Goal: Understand process/instructions

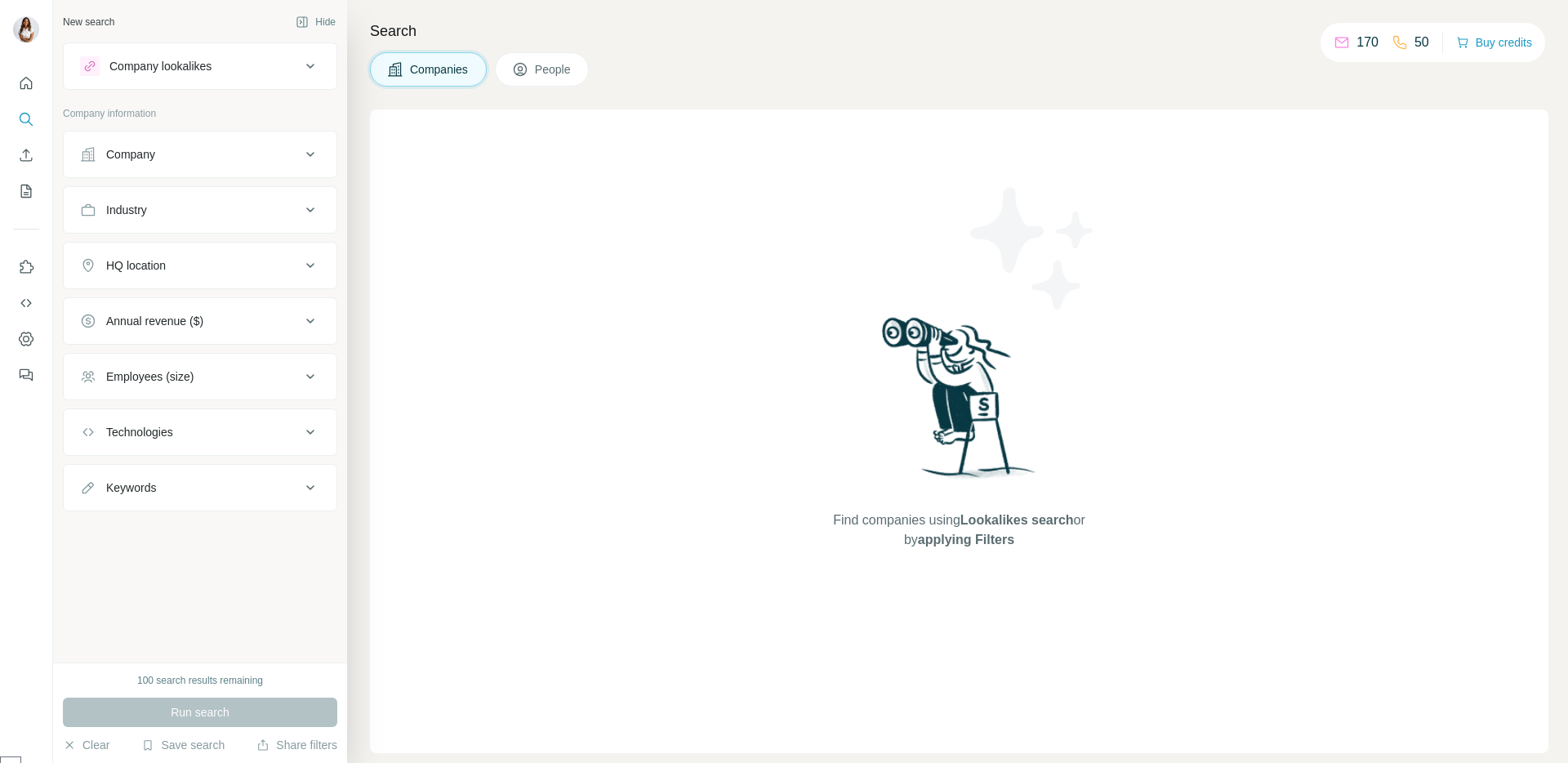
scroll to position [105, 0]
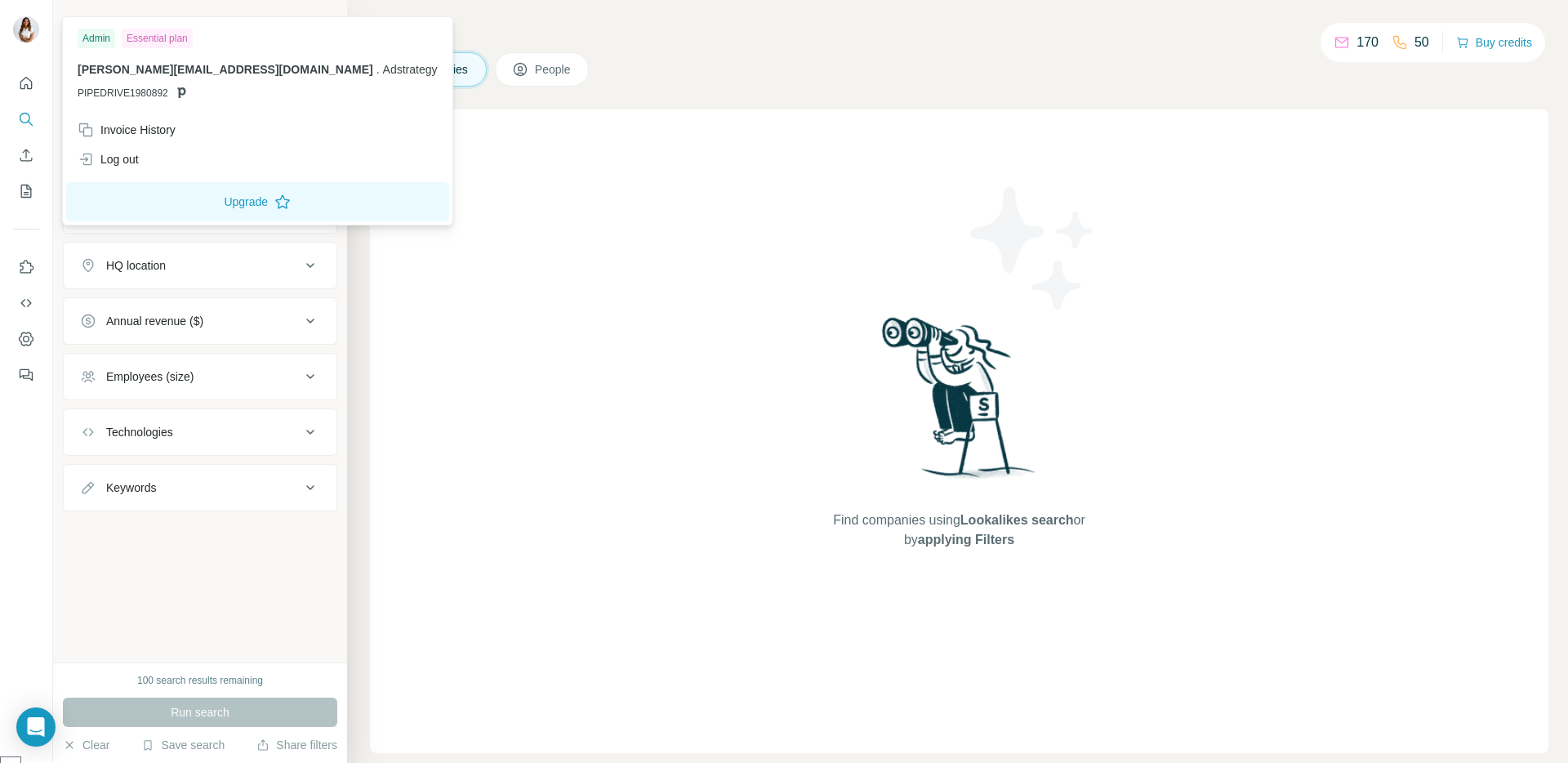
click at [17, 26] on img at bounding box center [26, 29] width 26 height 26
click at [108, 47] on div "Admin" at bounding box center [96, 38] width 38 height 19
click at [189, 47] on div "Essential plan" at bounding box center [157, 38] width 71 height 19
click at [439, 26] on h4 "Search" at bounding box center [959, 30] width 1179 height 23
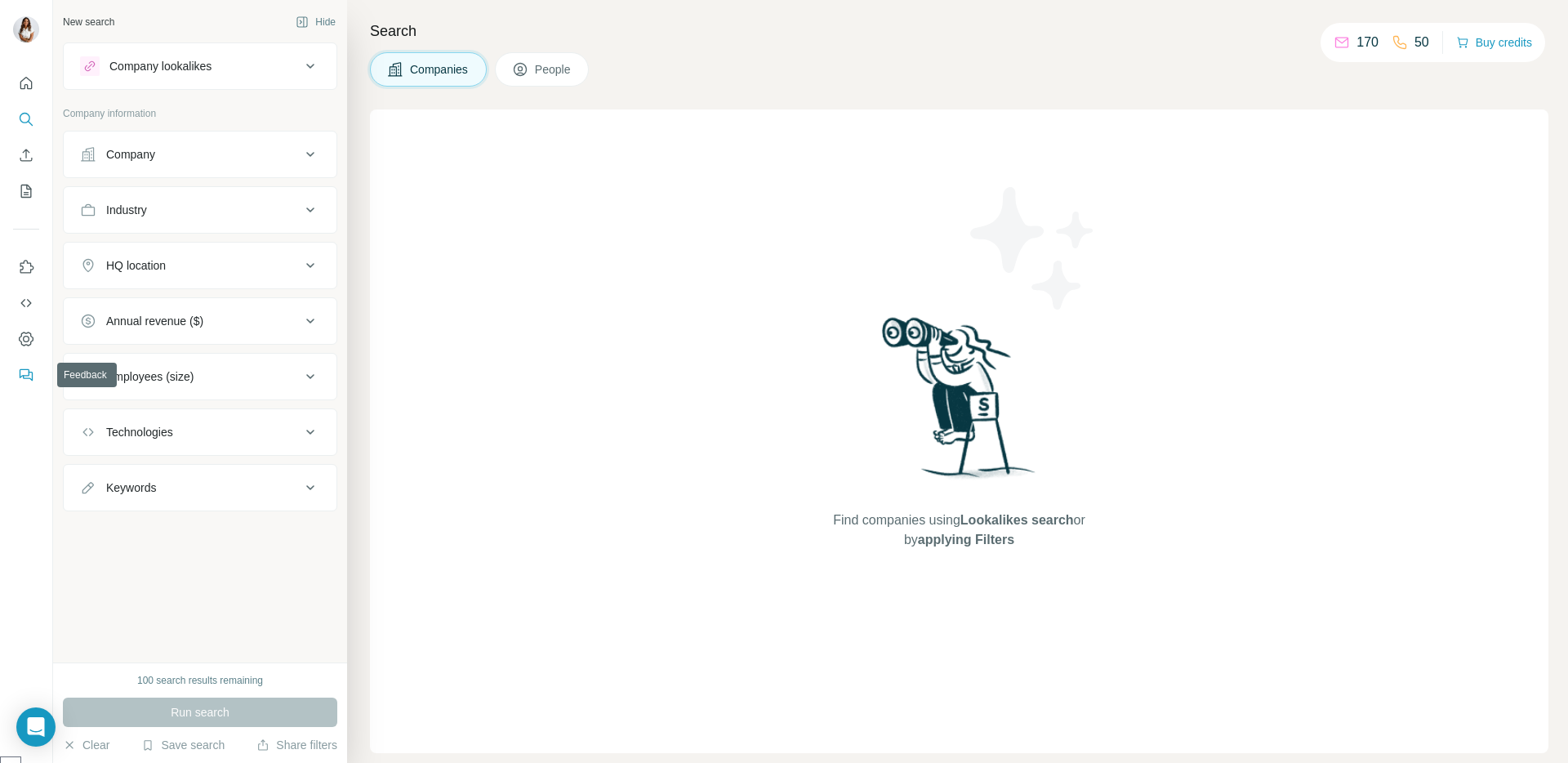
click at [38, 384] on button "Feedback" at bounding box center [26, 375] width 26 height 29
click at [18, 79] on icon "Quick start" at bounding box center [27, 84] width 17 height 17
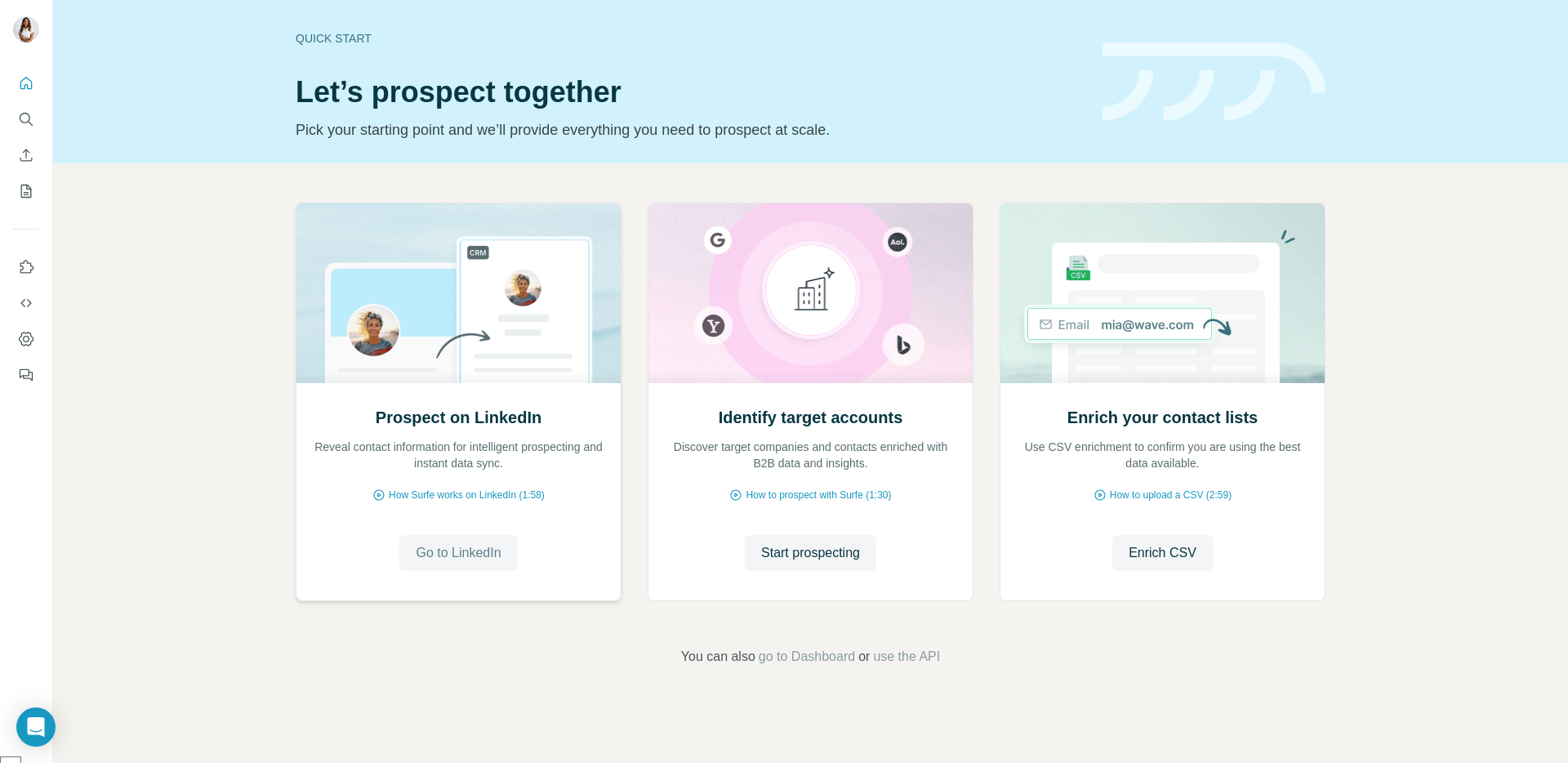
click at [464, 564] on button "Go to LinkedIn" at bounding box center [458, 553] width 118 height 36
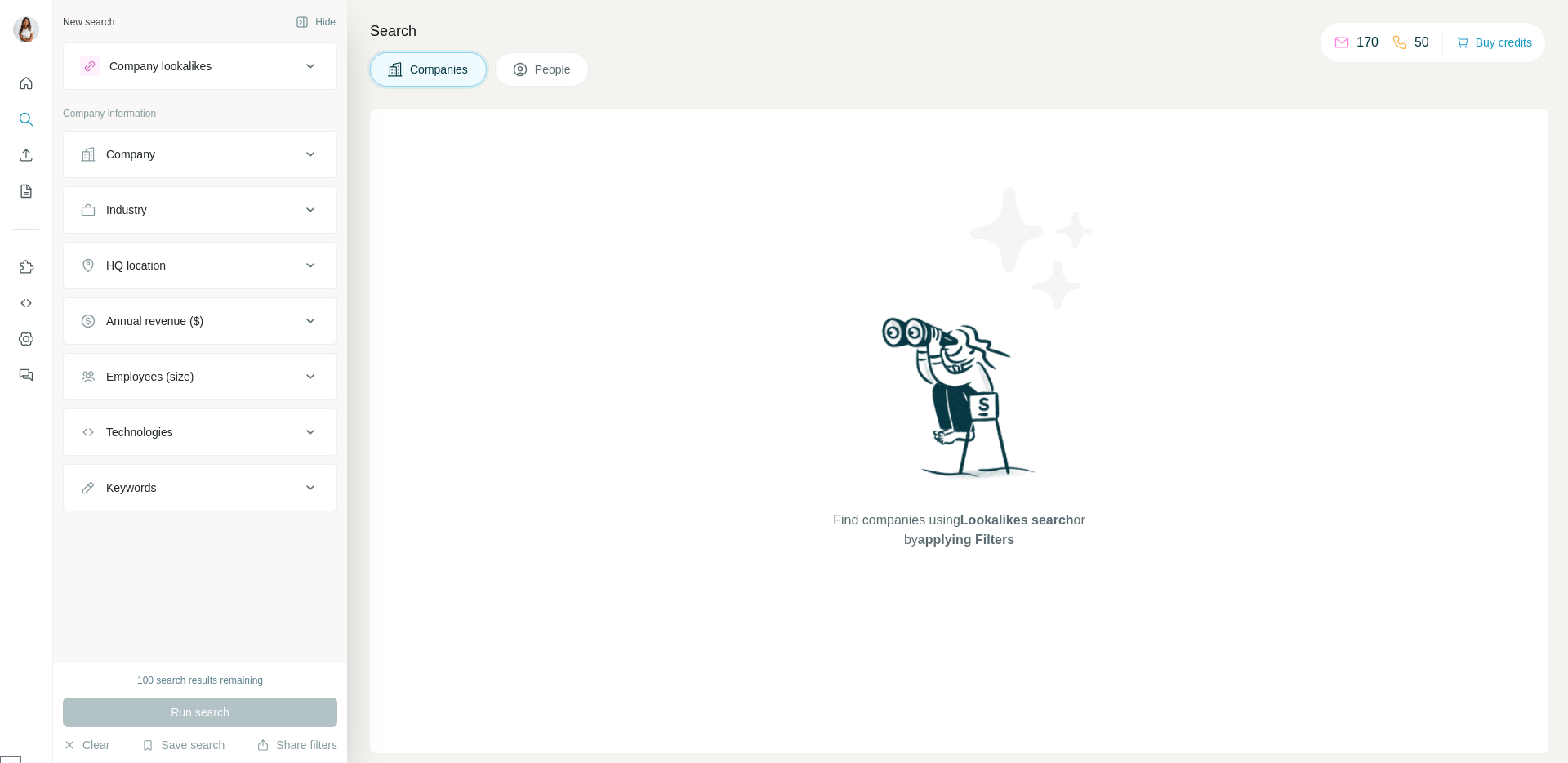
scroll to position [105, 0]
click at [1238, 39] on h4 "Search" at bounding box center [959, 30] width 1179 height 23
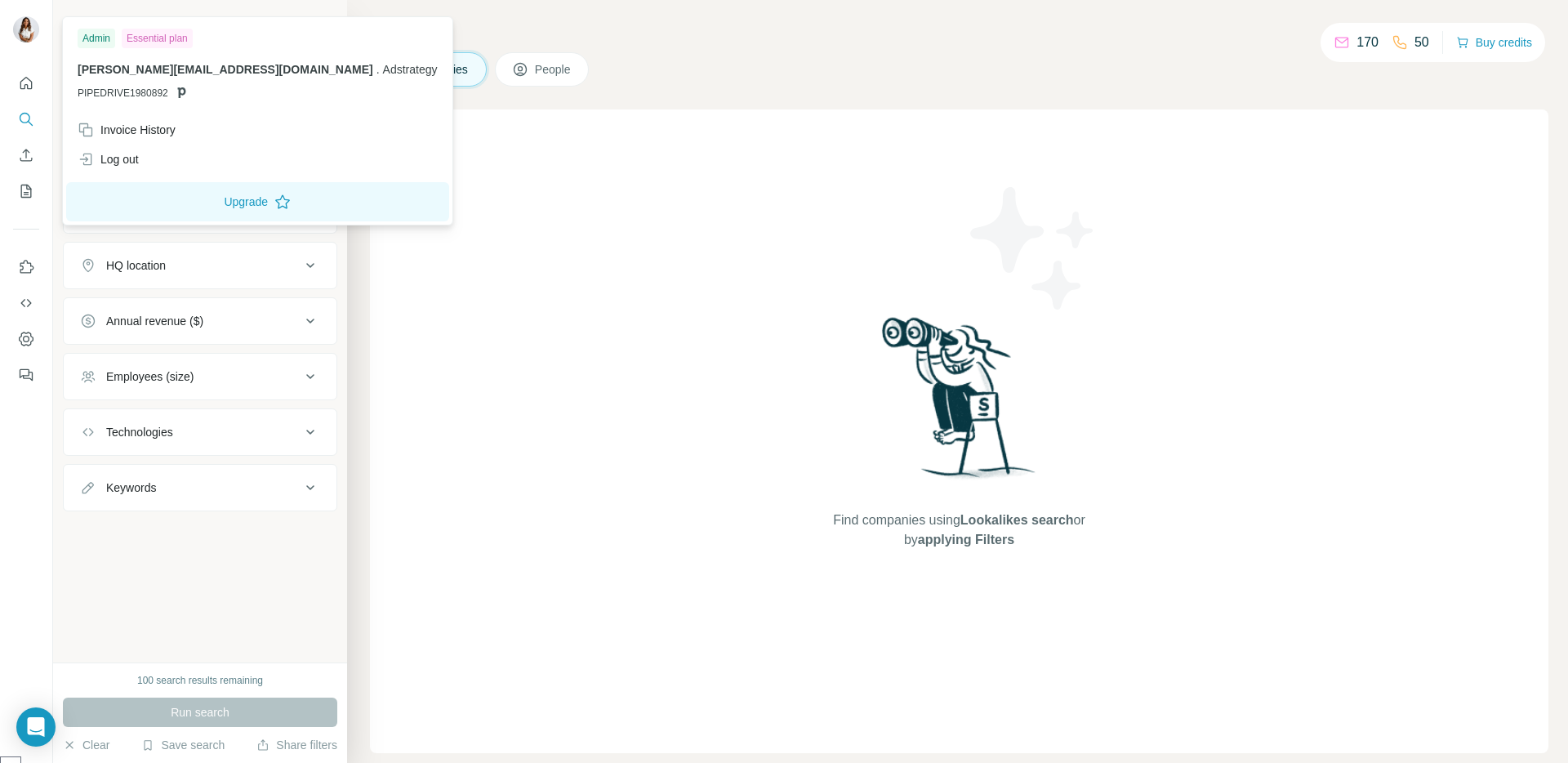
click at [18, 38] on img at bounding box center [26, 29] width 26 height 26
click at [29, 370] on icon "Feedback" at bounding box center [27, 376] width 17 height 17
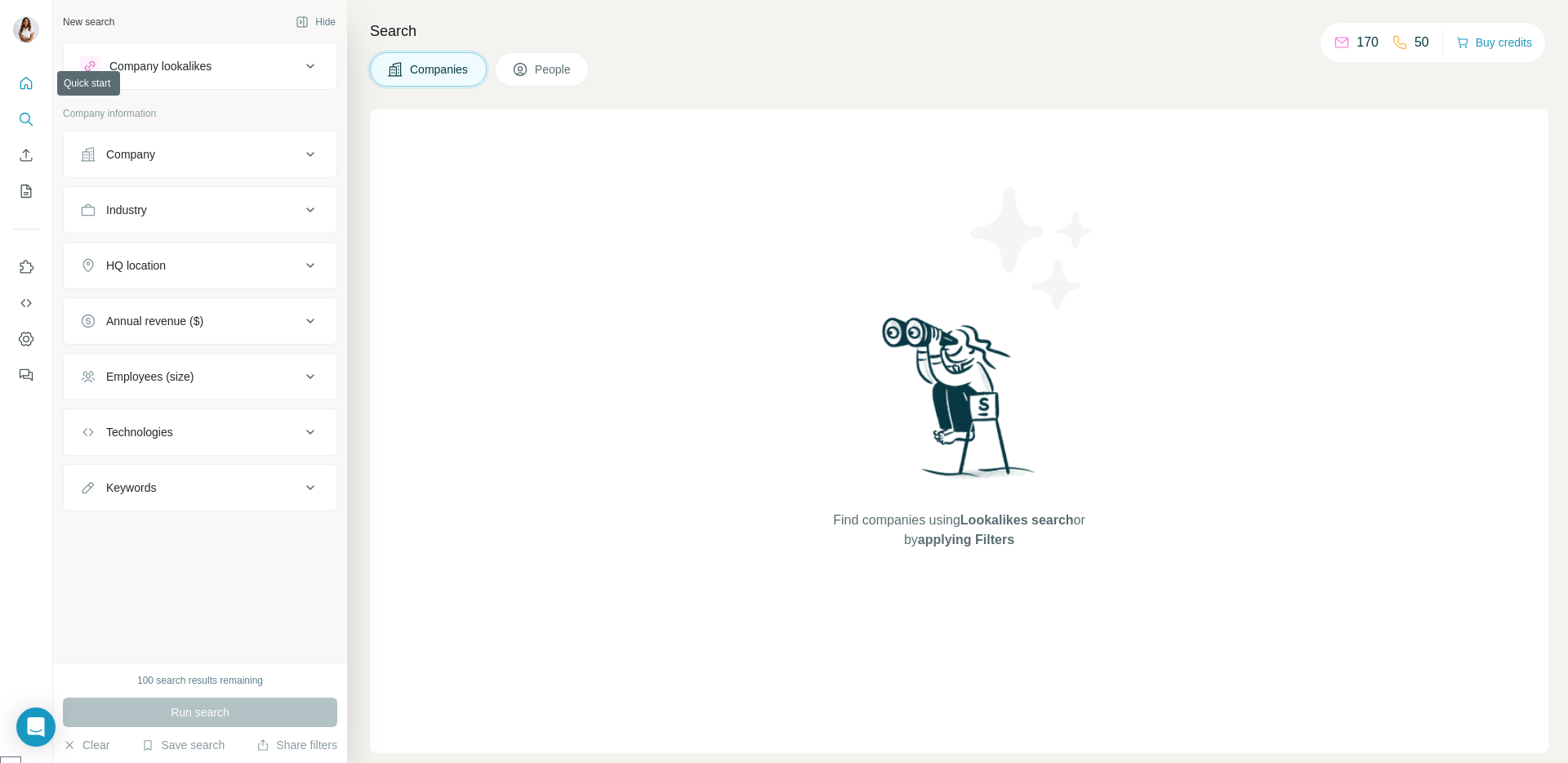
click at [22, 94] on button "Quick start" at bounding box center [26, 84] width 26 height 29
click at [1091, 497] on div "Find companies using Lookalikes search or by applying Filters" at bounding box center [959, 431] width 294 height 644
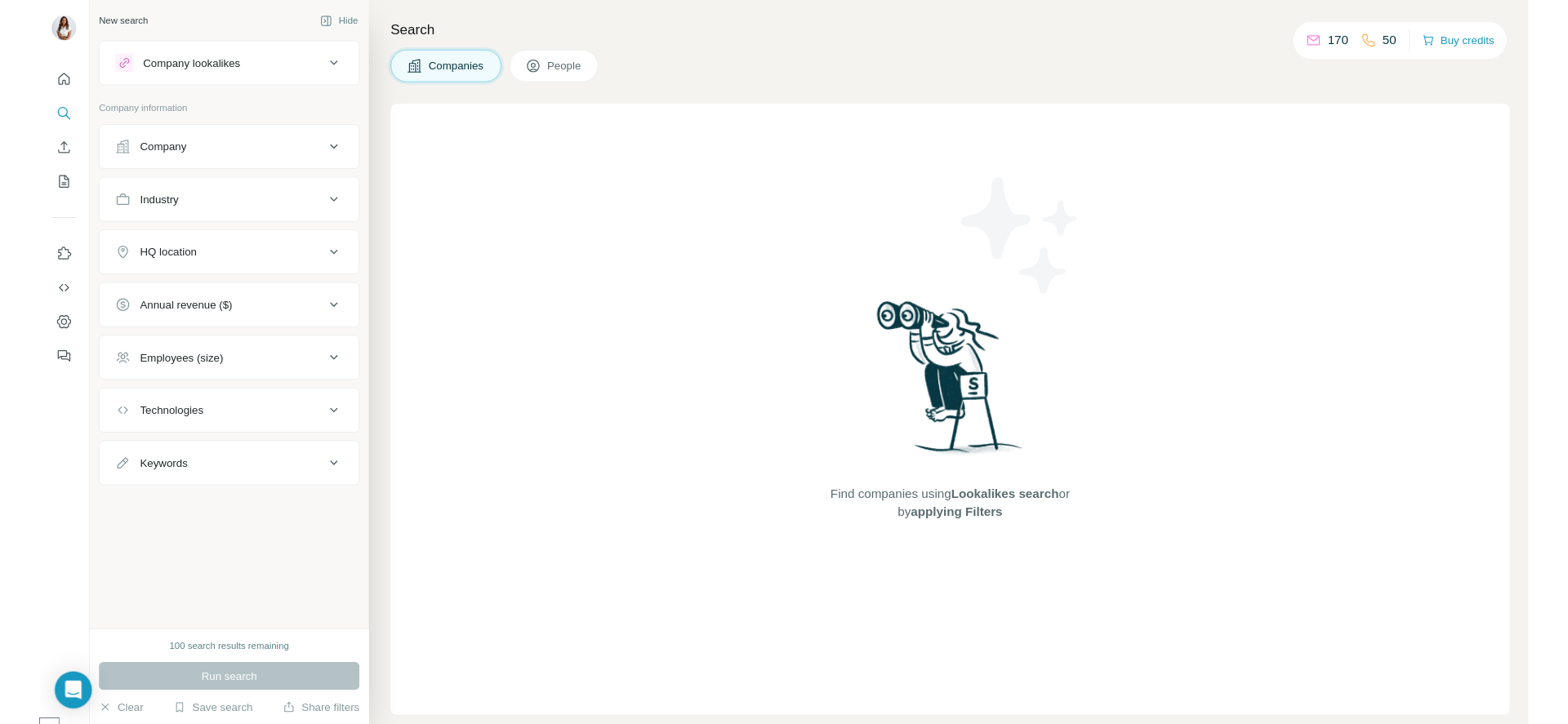
scroll to position [199, 0]
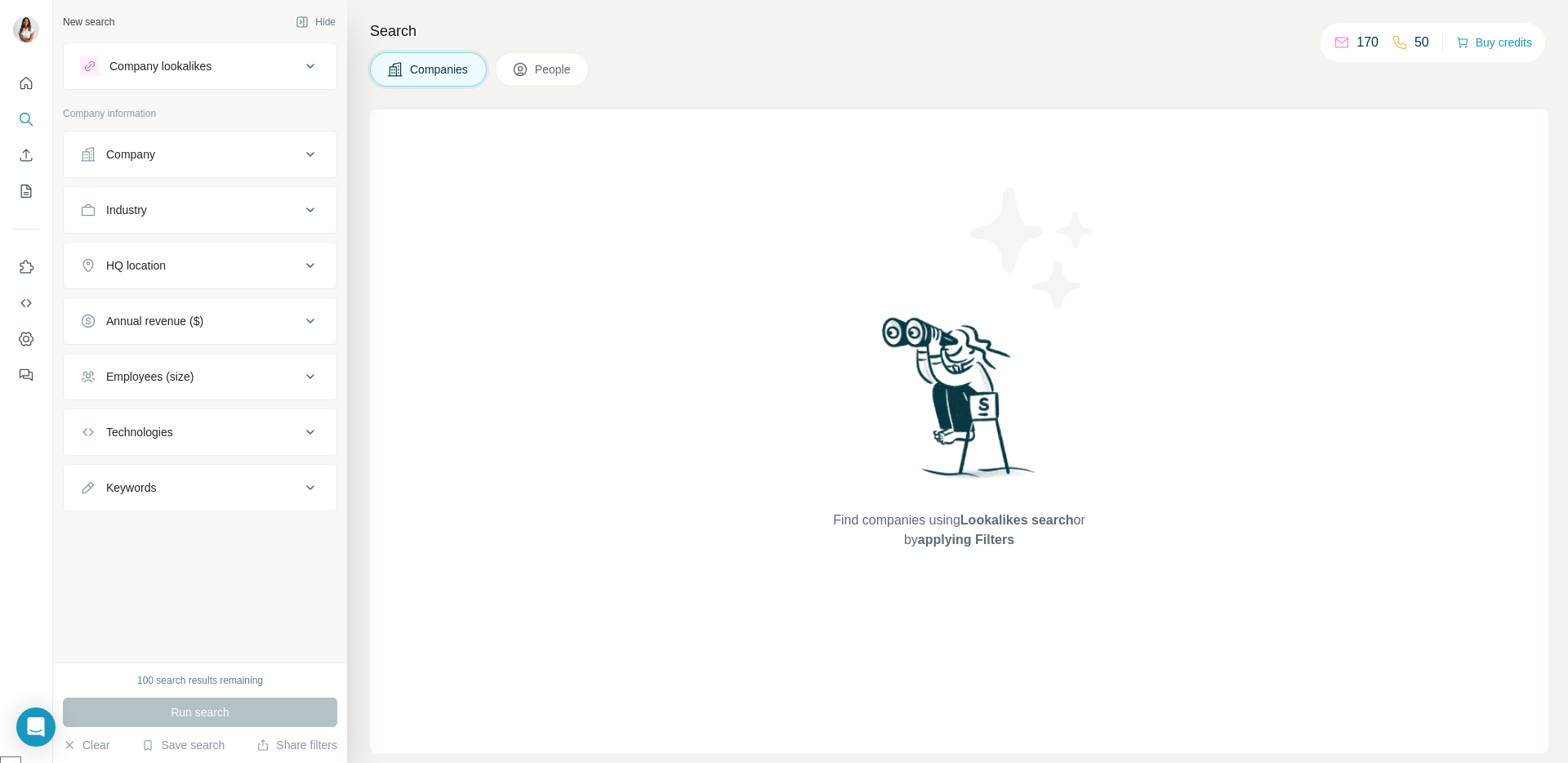
click at [25, 264] on icon "Use Surfe on LinkedIn" at bounding box center [27, 267] width 17 height 17
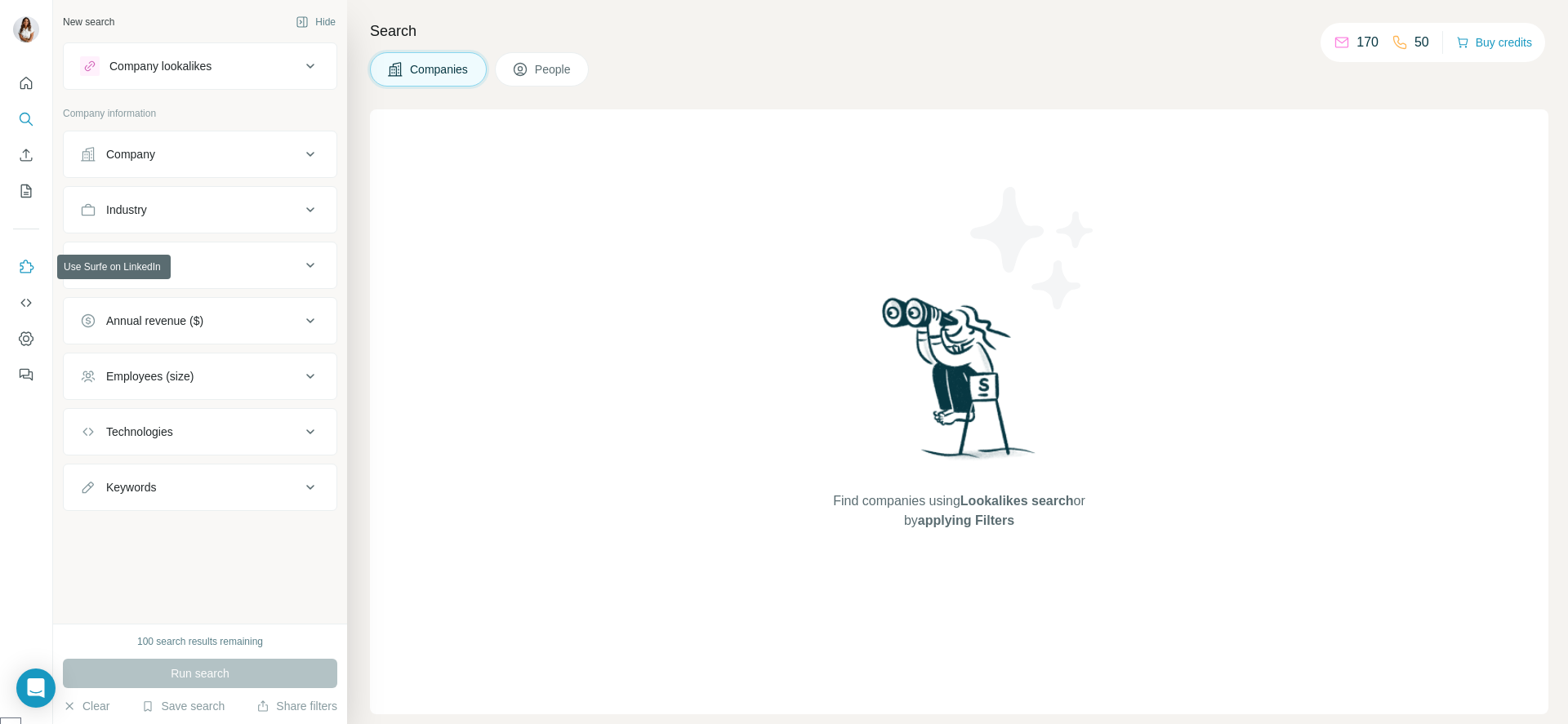
scroll to position [236, 0]
click at [312, 18] on button "Hide" at bounding box center [316, 22] width 63 height 25
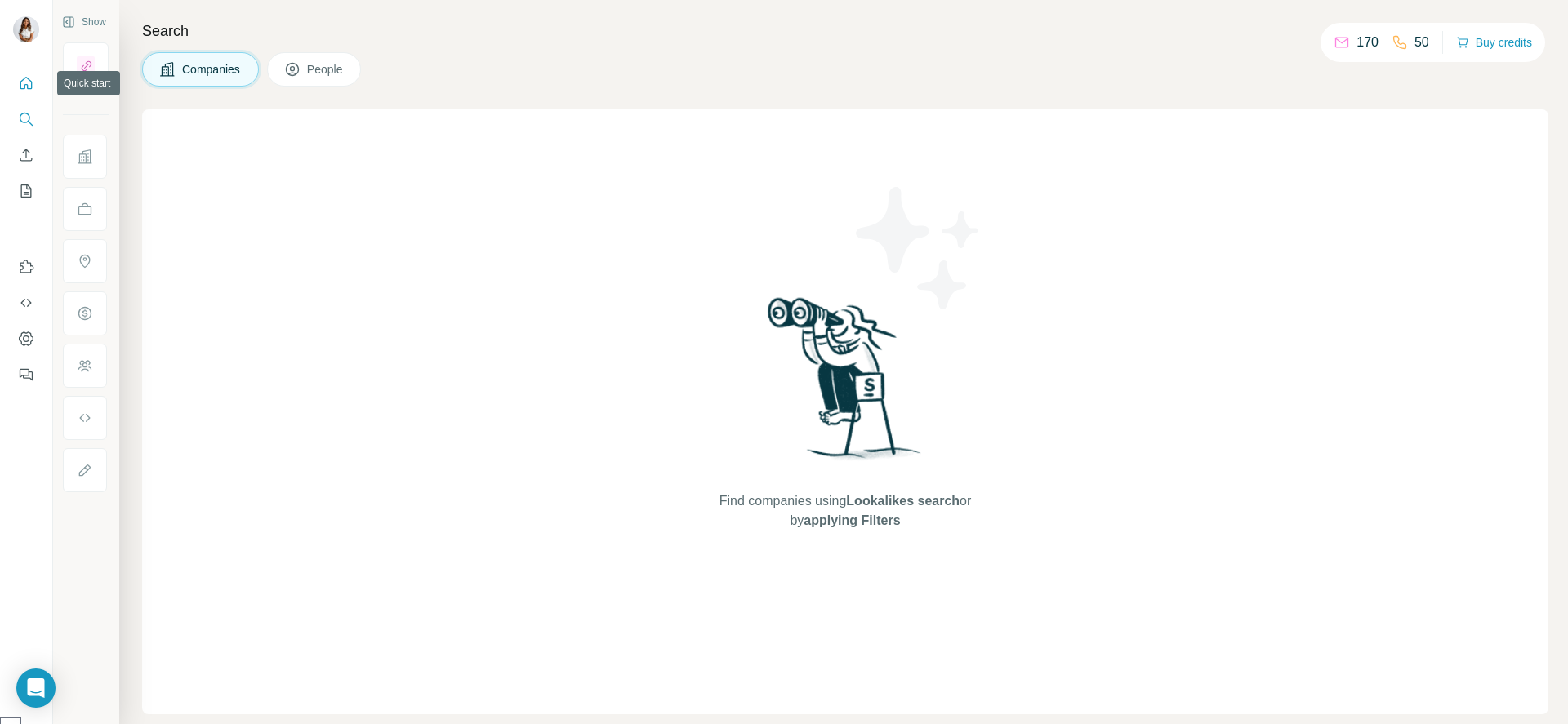
click at [28, 84] on icon "Quick start" at bounding box center [27, 84] width 17 height 17
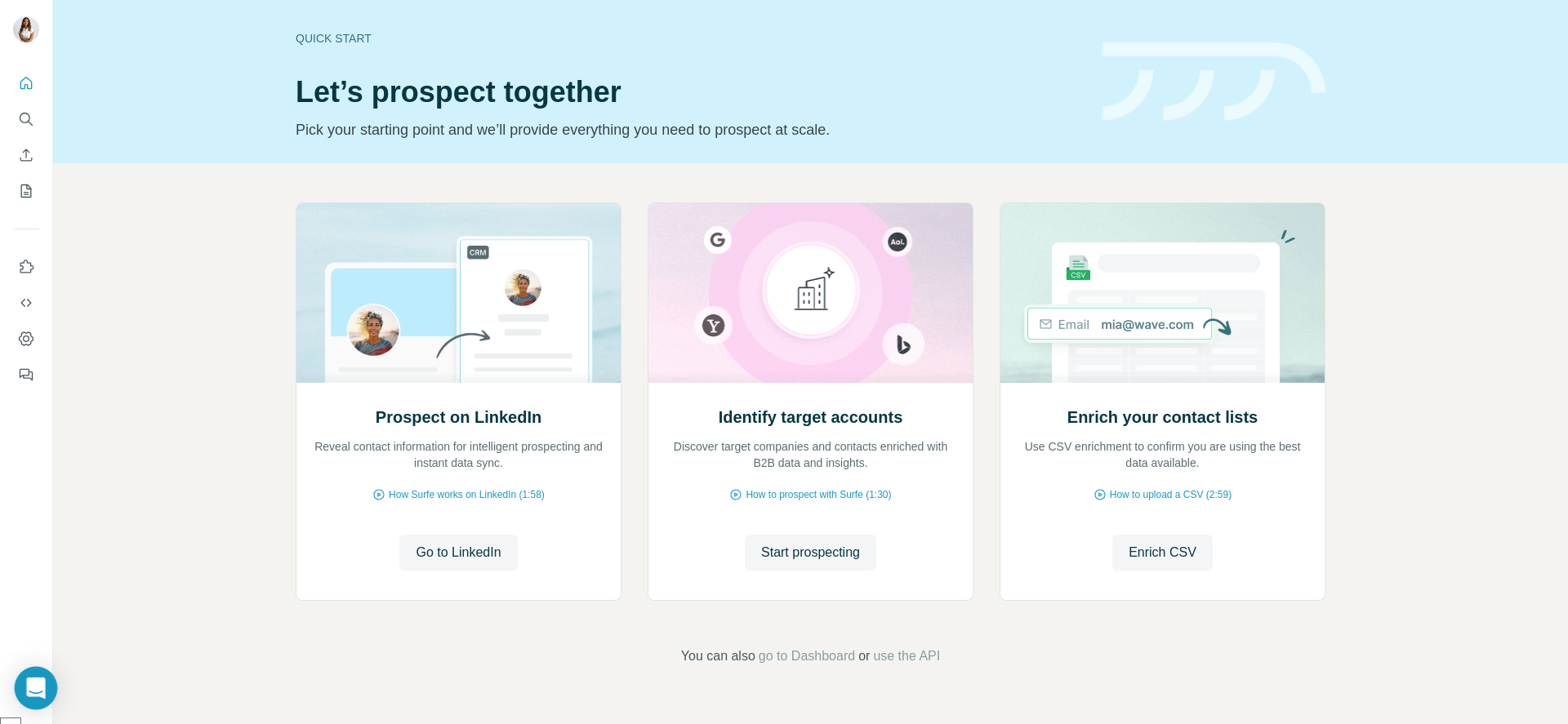
click at [34, 696] on icon "Open Intercom Messenger" at bounding box center [35, 688] width 18 height 21
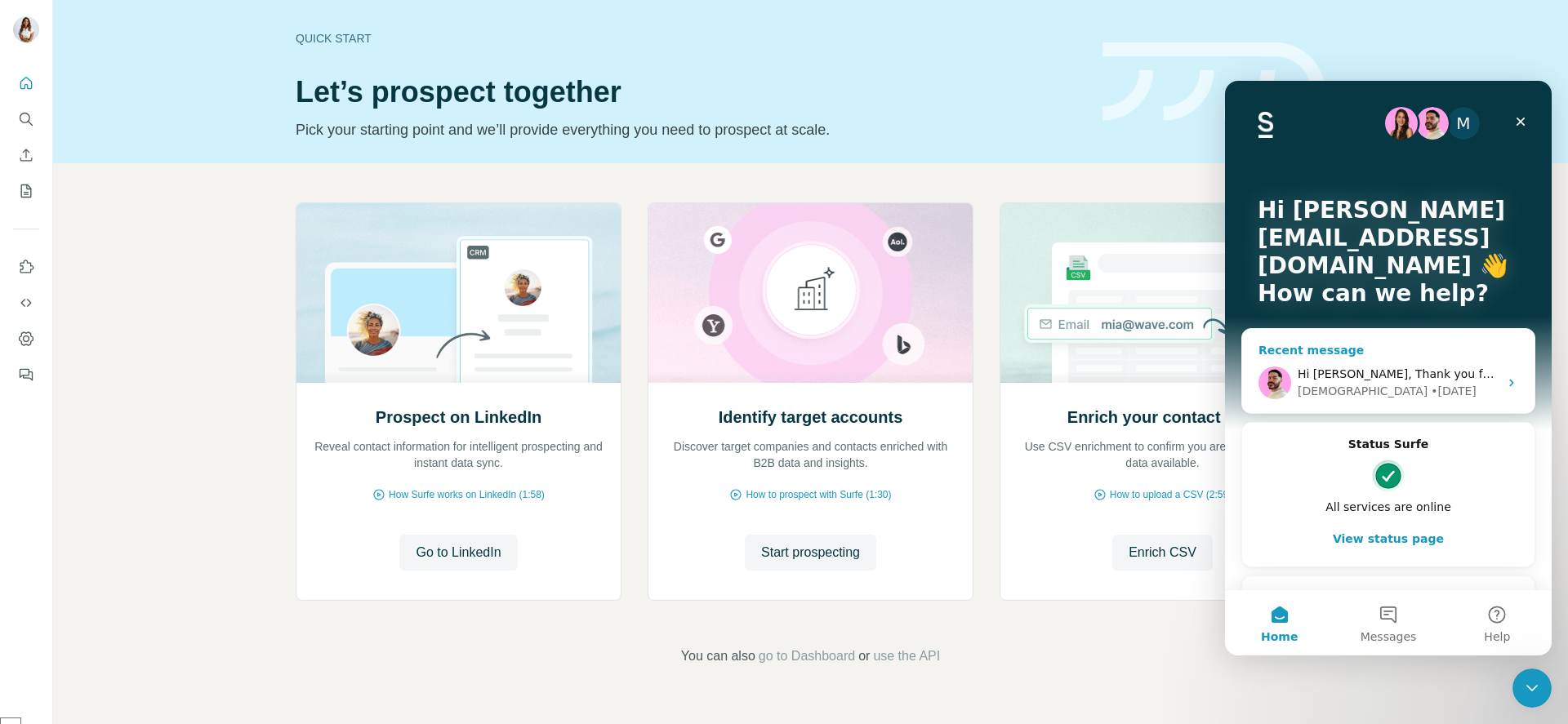
click at [1449, 384] on div "[DEMOGRAPHIC_DATA] • [DATE]" at bounding box center [1398, 391] width 201 height 17
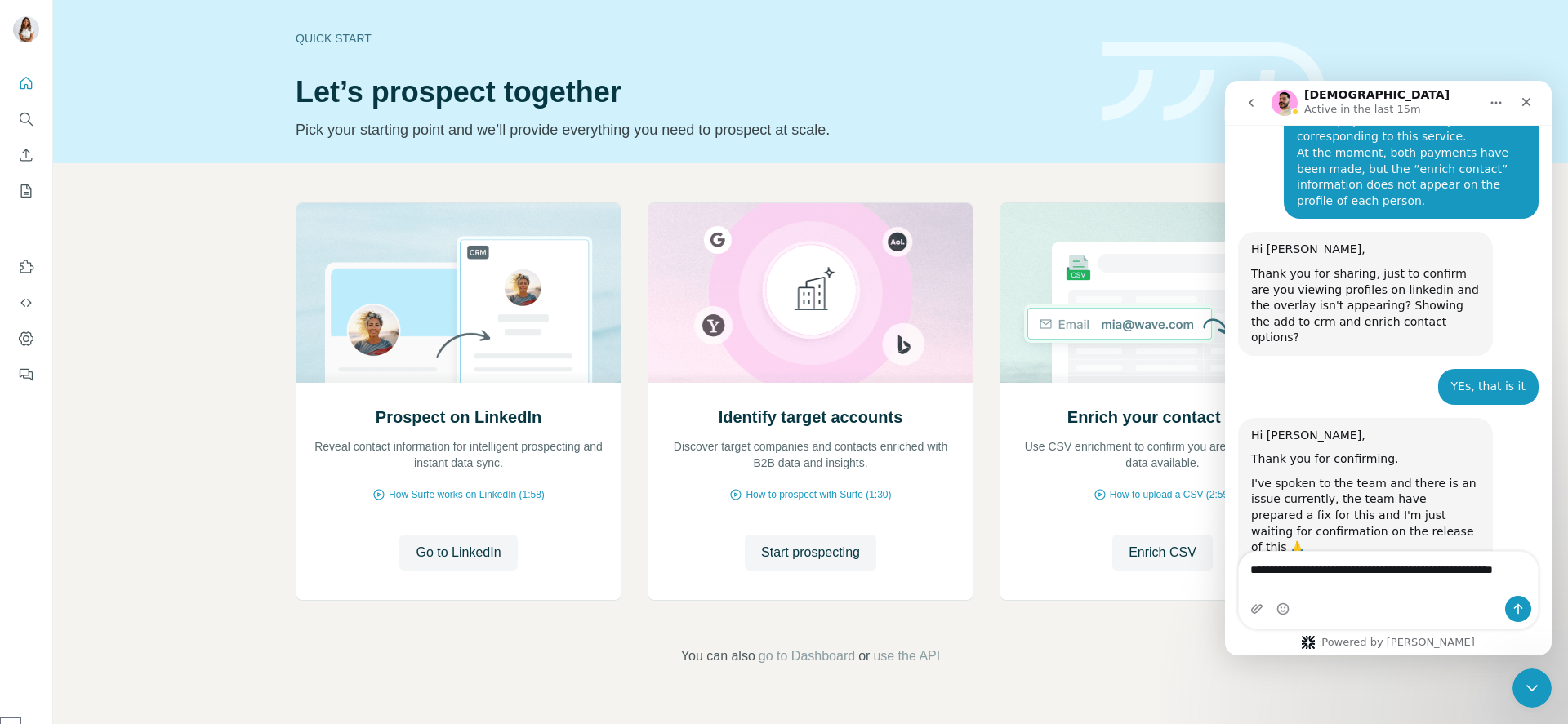
scroll to position [818, 0]
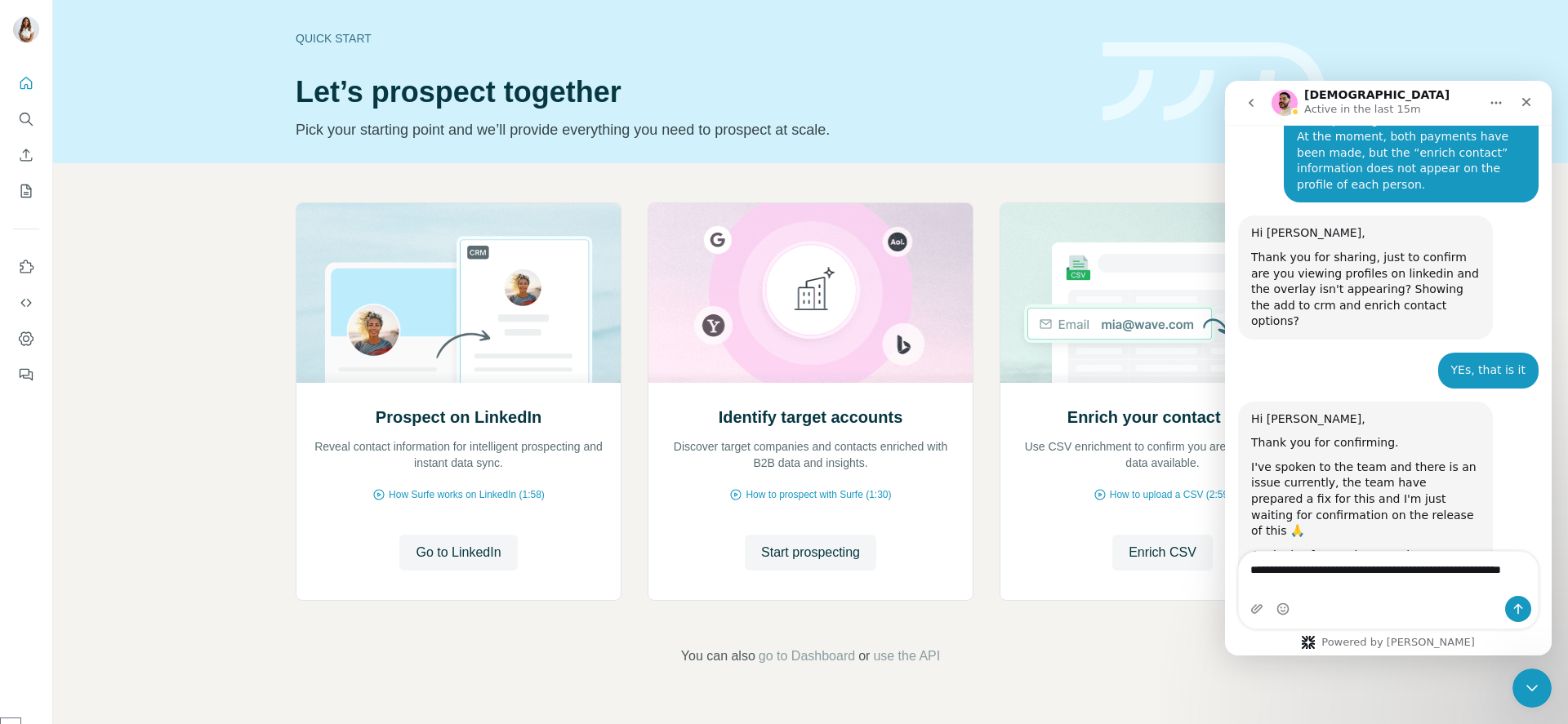
type textarea "**********"
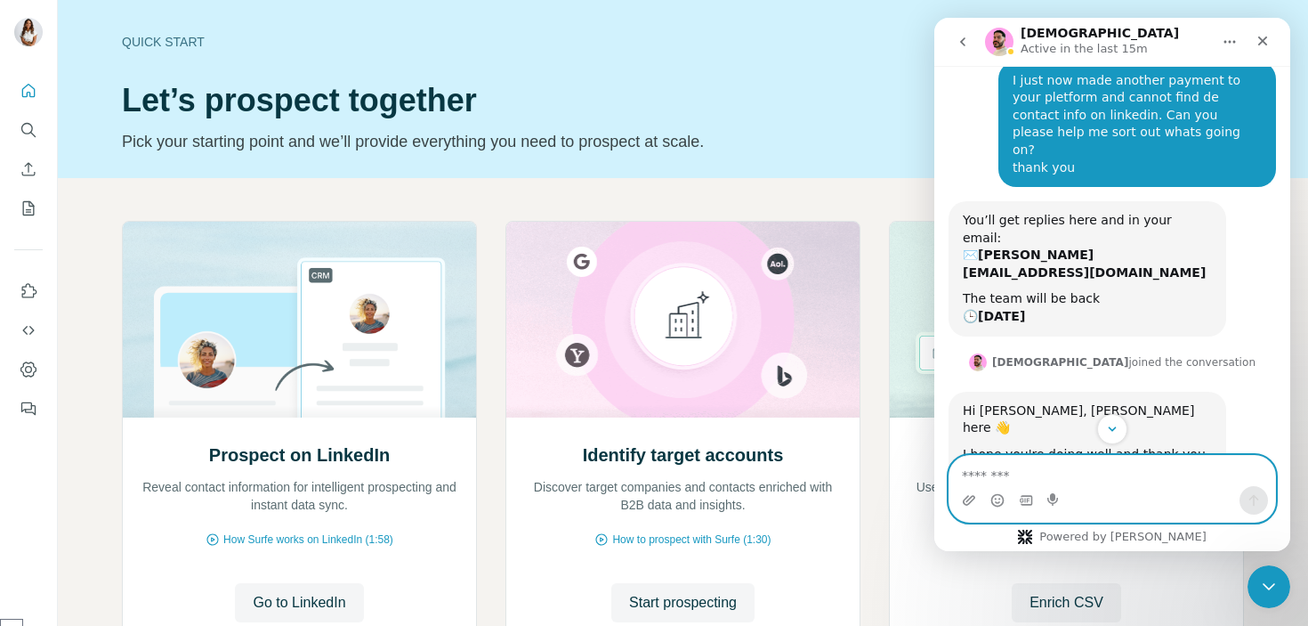
scroll to position [1061, 0]
